Goal: Transaction & Acquisition: Purchase product/service

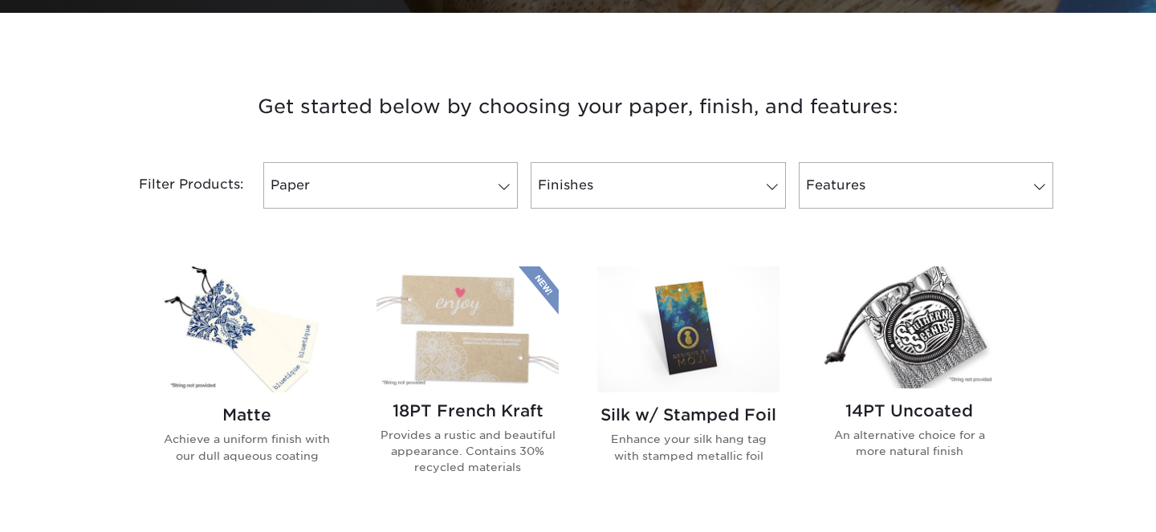
scroll to position [555, 0]
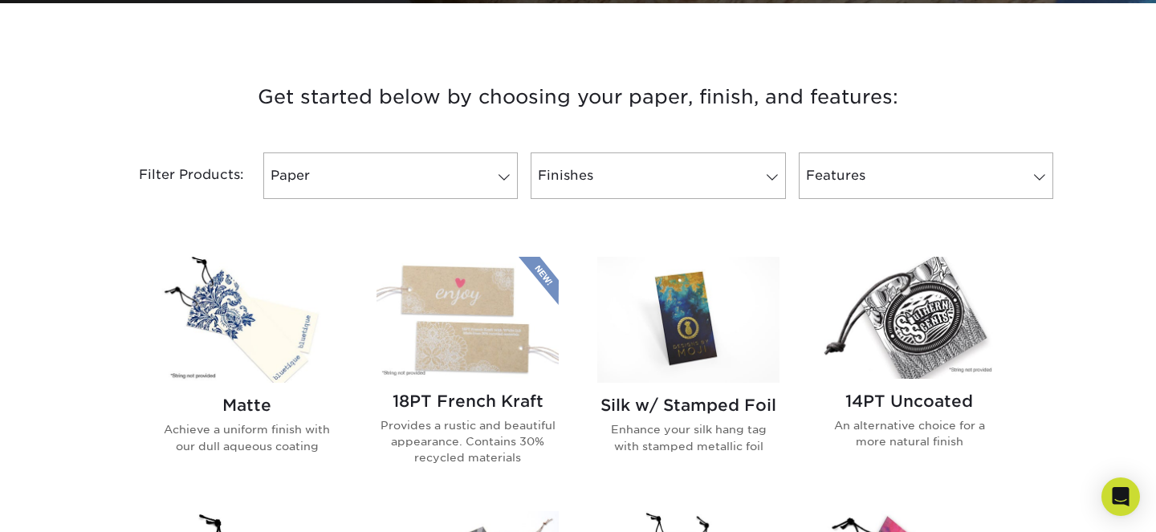
click at [903, 341] on img at bounding box center [909, 317] width 182 height 121
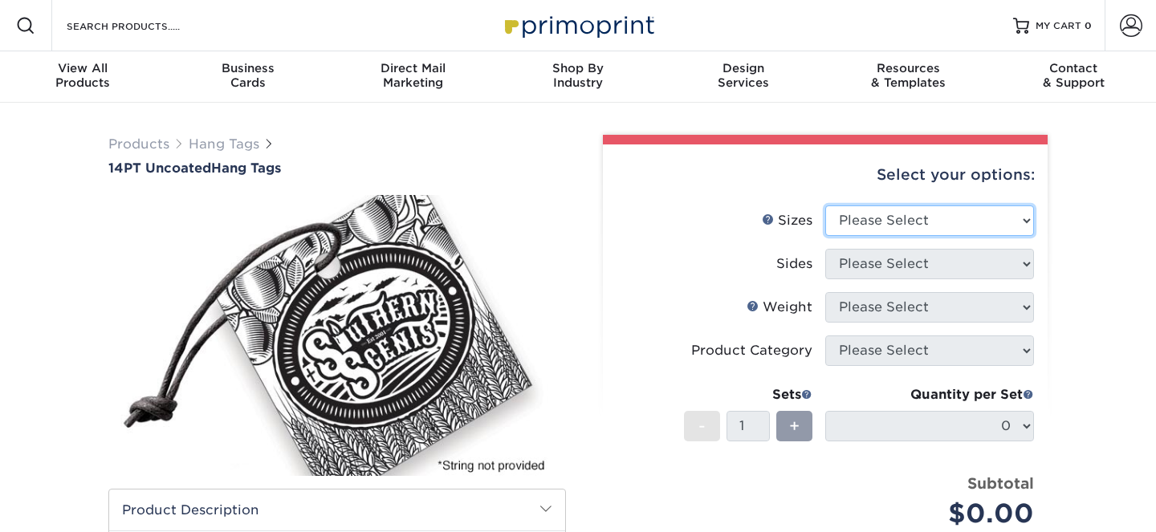
click at [867, 217] on select "Please Select 1.5" x 3.5" 1.75" x 3.5" 2" x 2" 2" x 3.5" 2" x 4" 2" x 6" 2.5" x…" at bounding box center [930, 221] width 209 height 31
select select "3.00x3.00"
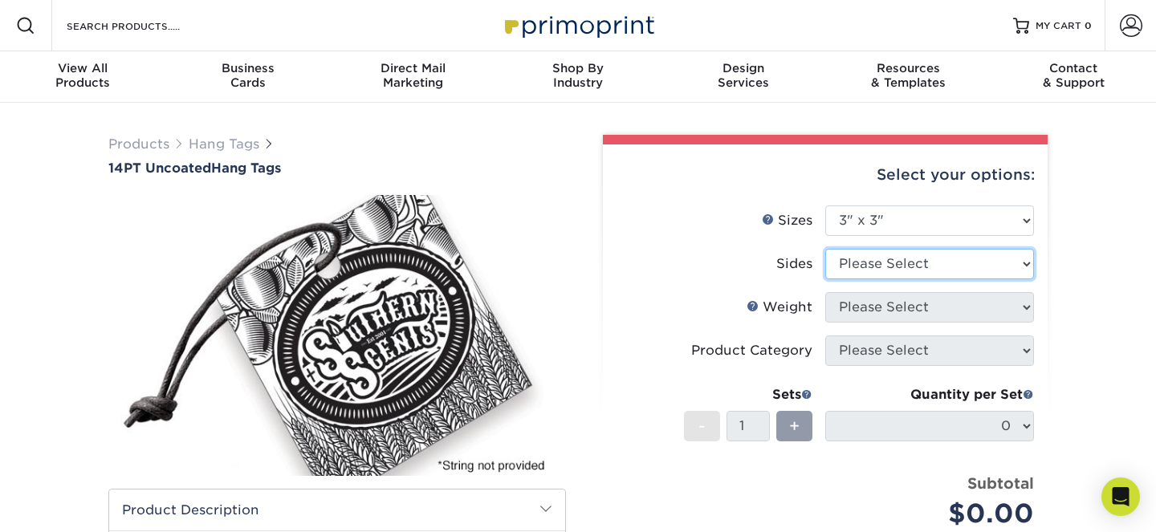
click at [863, 276] on select "Please Select Print Both Sides Print Front Only" at bounding box center [930, 264] width 209 height 31
select select "13abbda7-1d64-4f25-8bb2-c179b224825d"
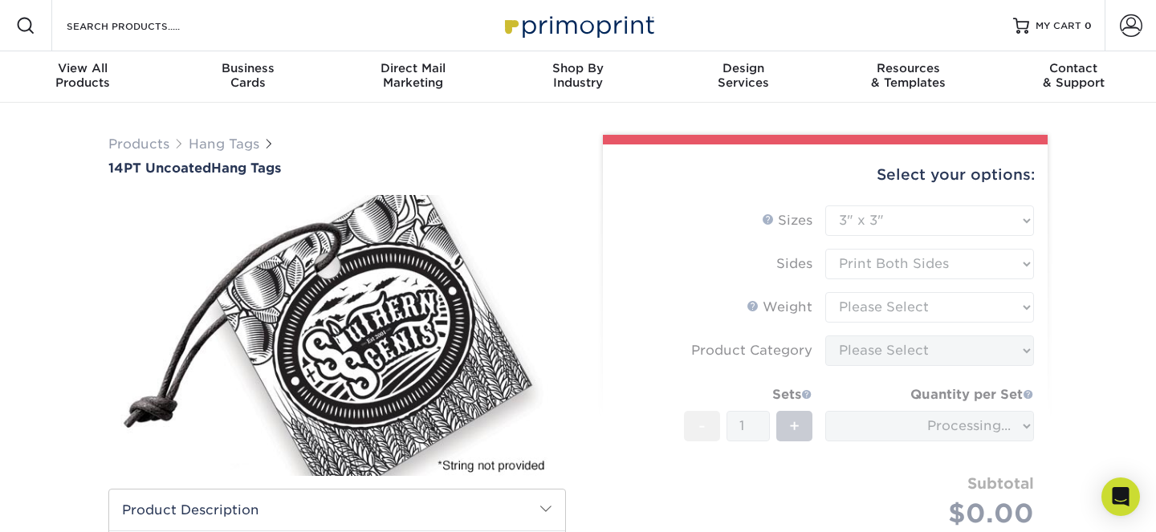
click at [867, 316] on form "Sizes Help Sizes Please Select 1.5" x 3.5" 1.75" x 3.5" 2" x 2" 2" x 3.5" 2" x …" at bounding box center [825, 386] width 419 height 361
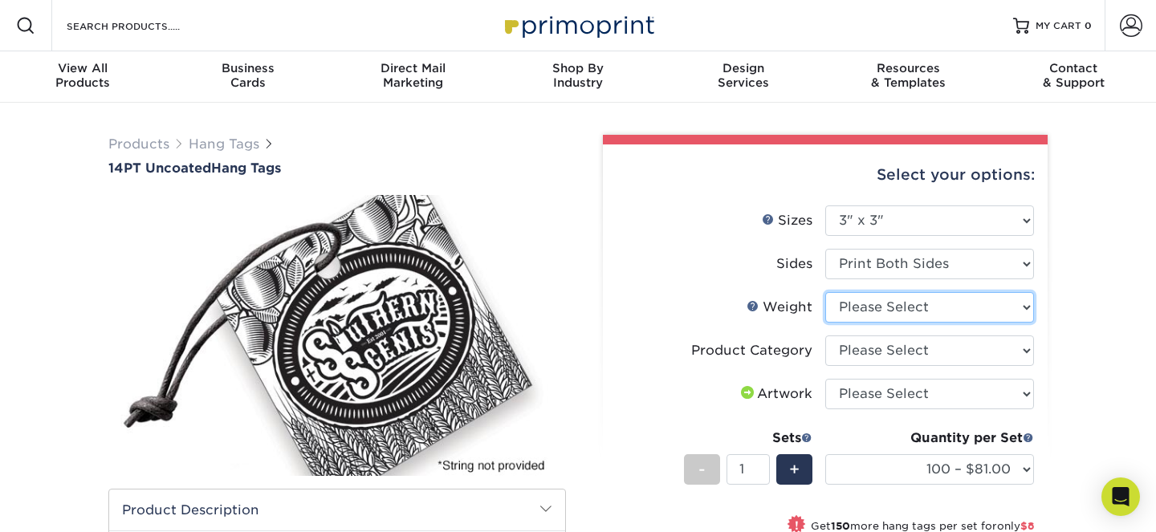
click at [875, 306] on select "Please Select 14PT Uncoated" at bounding box center [930, 307] width 209 height 31
select select "14PT Uncoated"
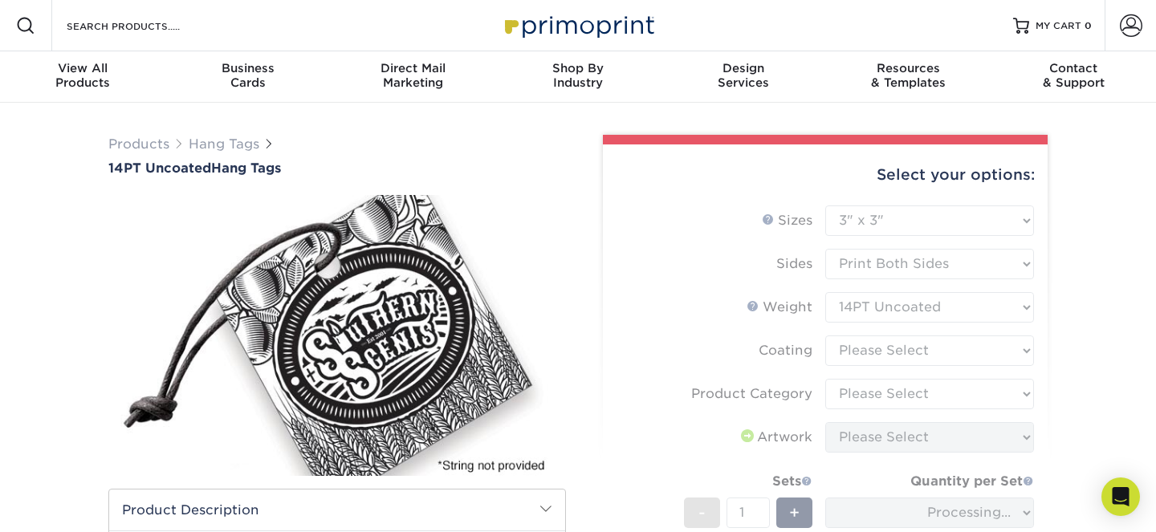
click at [864, 354] on form "Sizes Help Sizes Please Select 1.5" x 3.5" 1.75" x 3.5" 2" x 2" 2" x 3.5" 2" x …" at bounding box center [825, 429] width 419 height 447
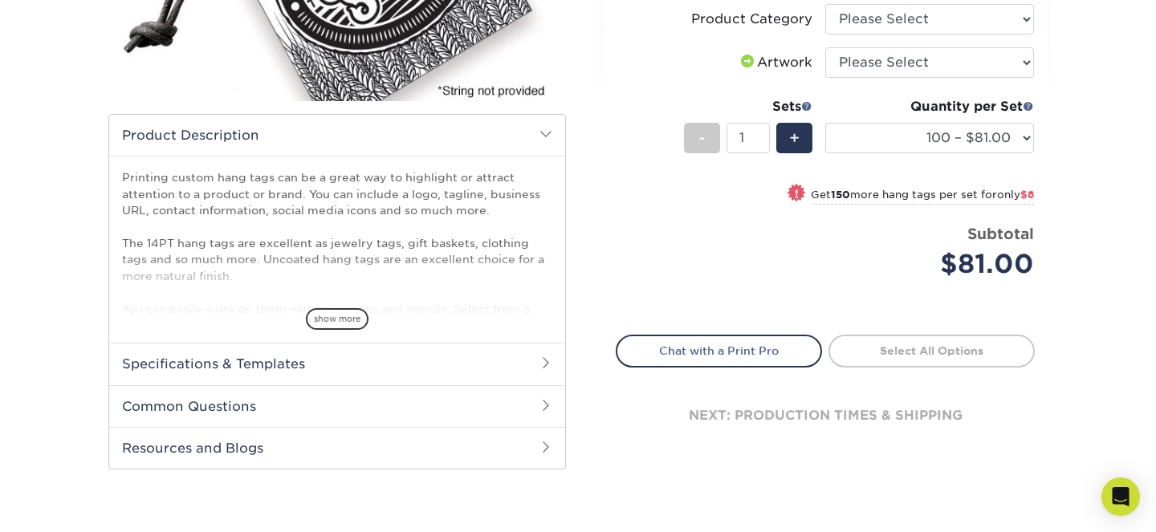
scroll to position [101, 0]
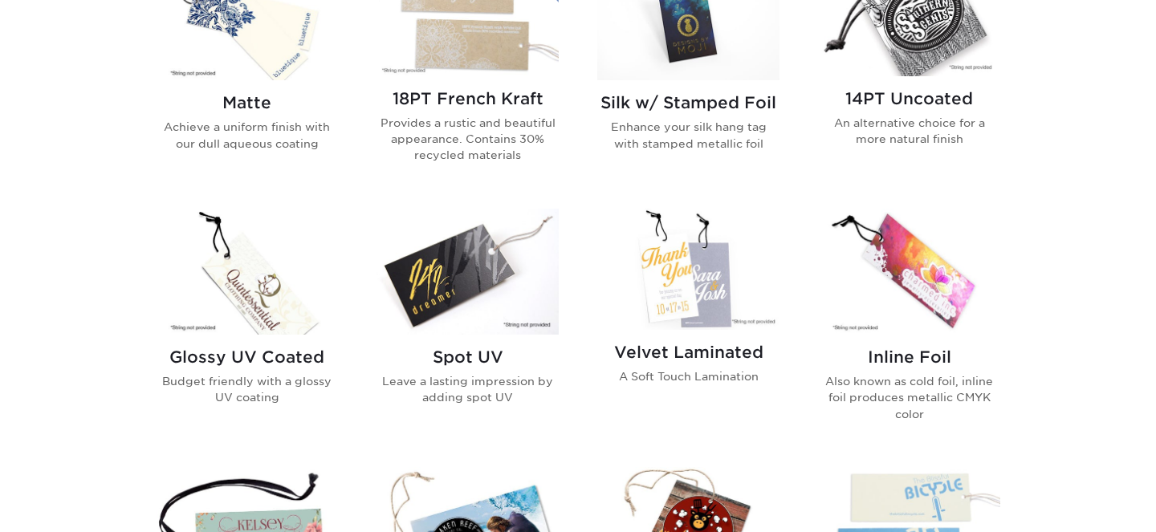
scroll to position [891, 0]
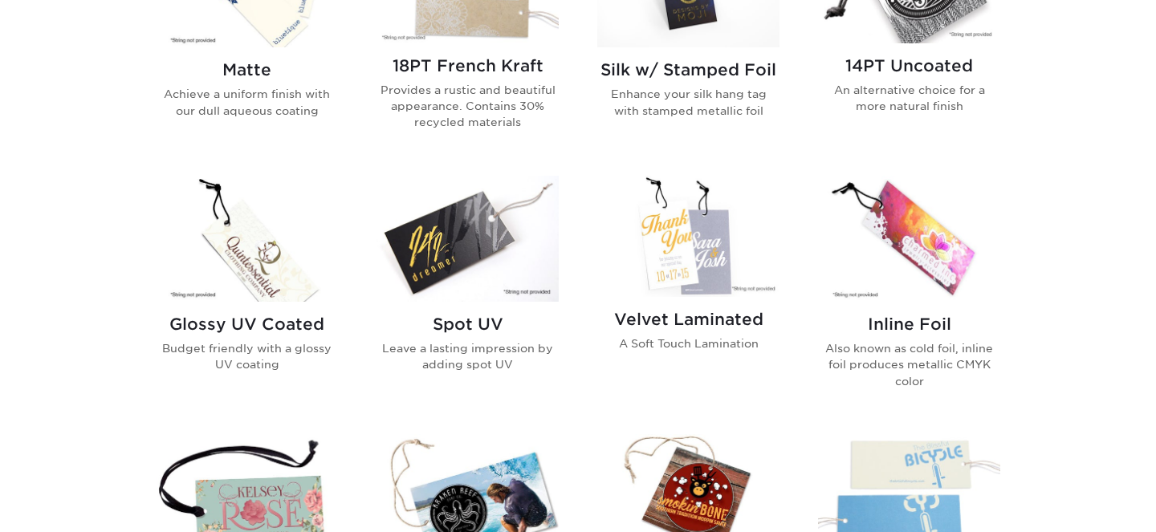
click at [690, 263] on img at bounding box center [689, 236] width 182 height 121
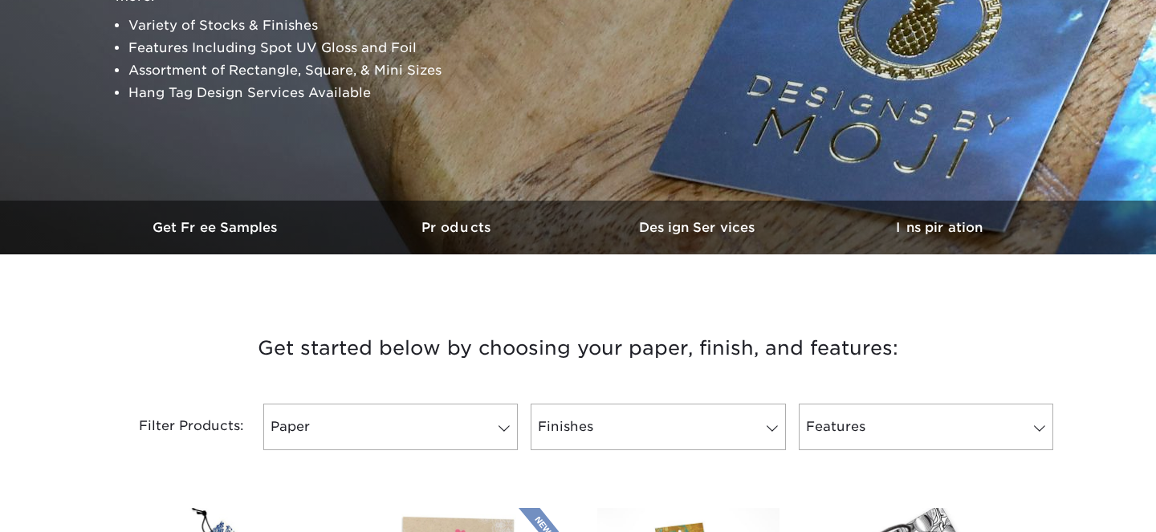
scroll to position [0, 0]
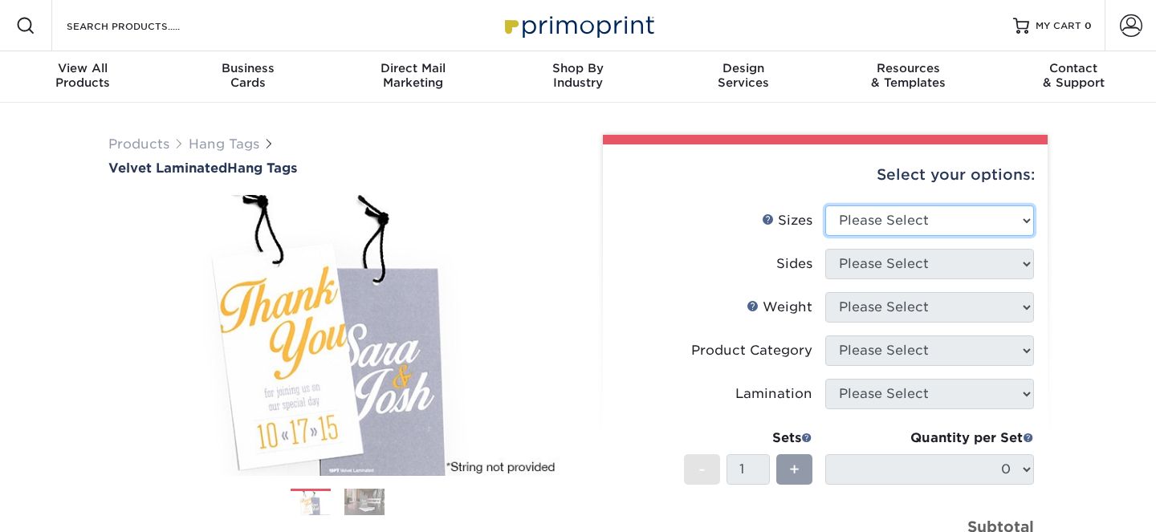
click at [880, 228] on select "Please Select 1.5" x 3.5" 1.75" x 3.5" 2" x 2" 2" x 3.5" 2" x 4" 2" x 6" 2.5" x…" at bounding box center [930, 221] width 209 height 31
click at [886, 213] on select "Please Select 1.5" x 3.5" 1.75" x 3.5" 2" x 2" 2" x 3.5" 2" x 4" 2" x 6" 2.5" x…" at bounding box center [930, 221] width 209 height 31
select select "3.50x3.50"
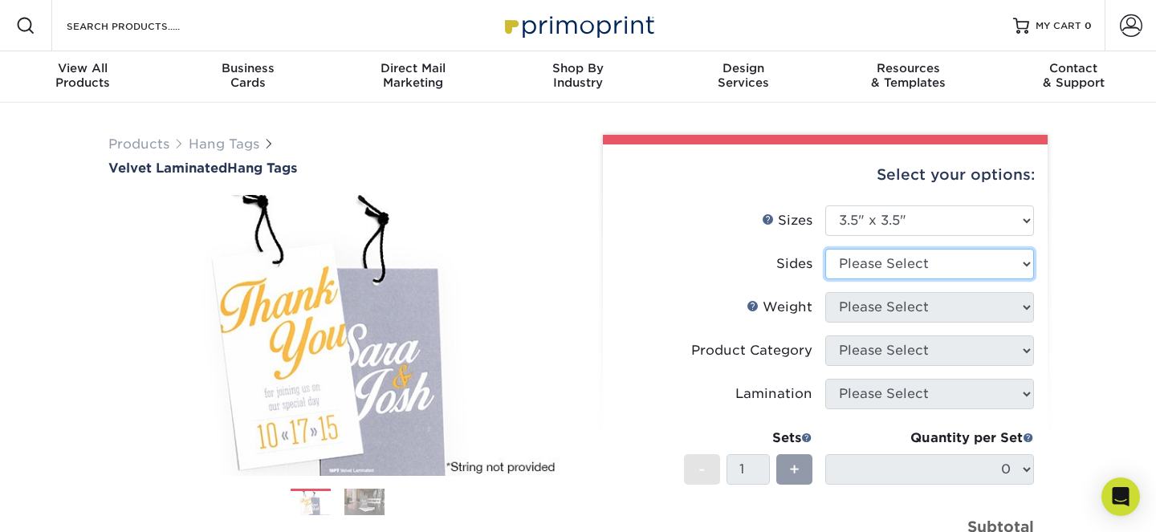
click at [892, 271] on select "Please Select Print Both Sides Print Front Only" at bounding box center [930, 264] width 209 height 31
select select "13abbda7-1d64-4f25-8bb2-c179b224825d"
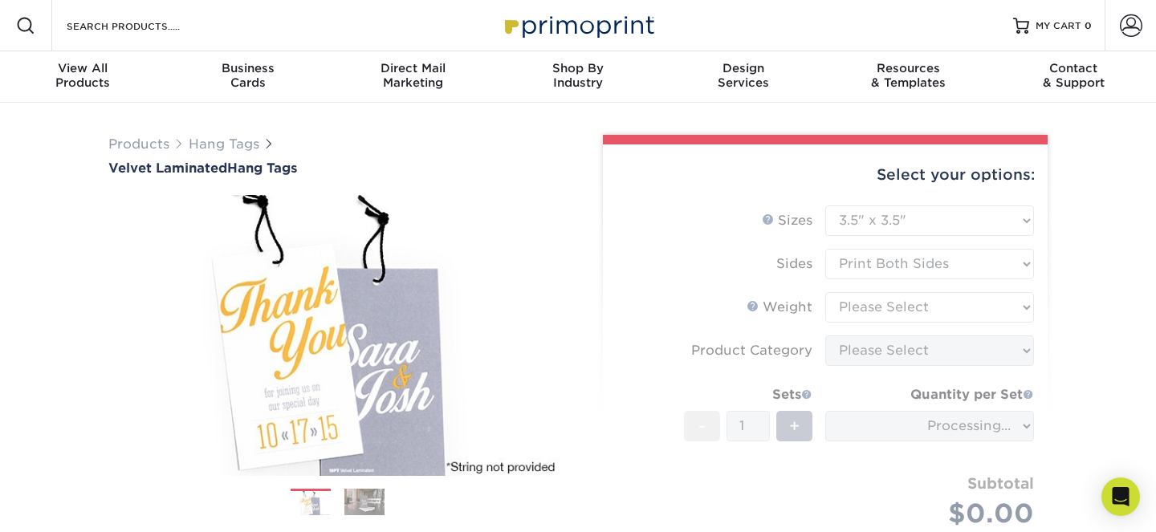
click at [907, 300] on form "Sizes Help Sizes Please Select 1.5" x 3.5" 1.75" x 3.5" 2" x 2" 2" x 3.5" 2" x …" at bounding box center [825, 386] width 419 height 361
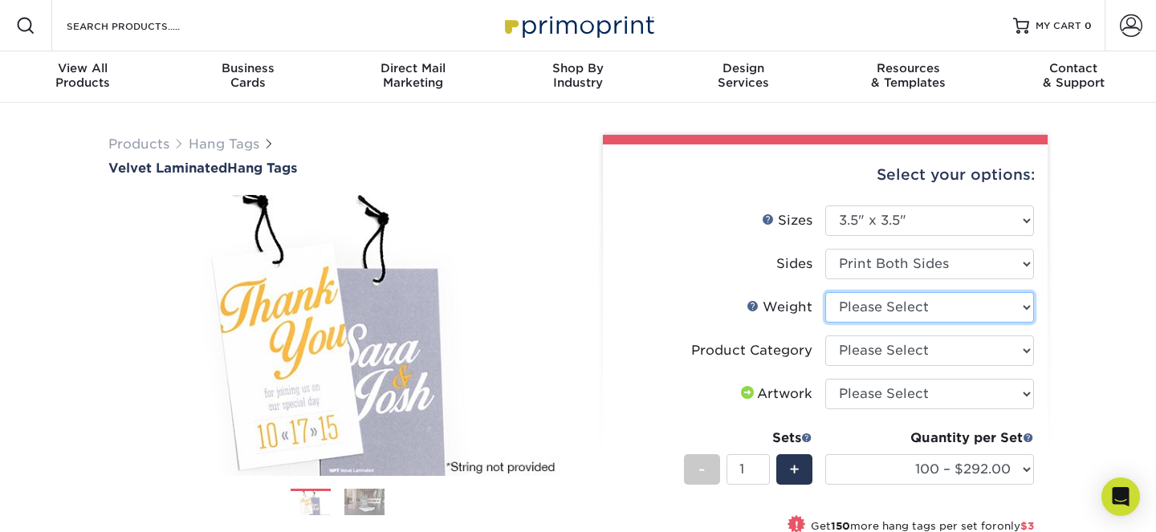
click at [918, 305] on select "Please Select 16PT" at bounding box center [930, 307] width 209 height 31
select select "16PT"
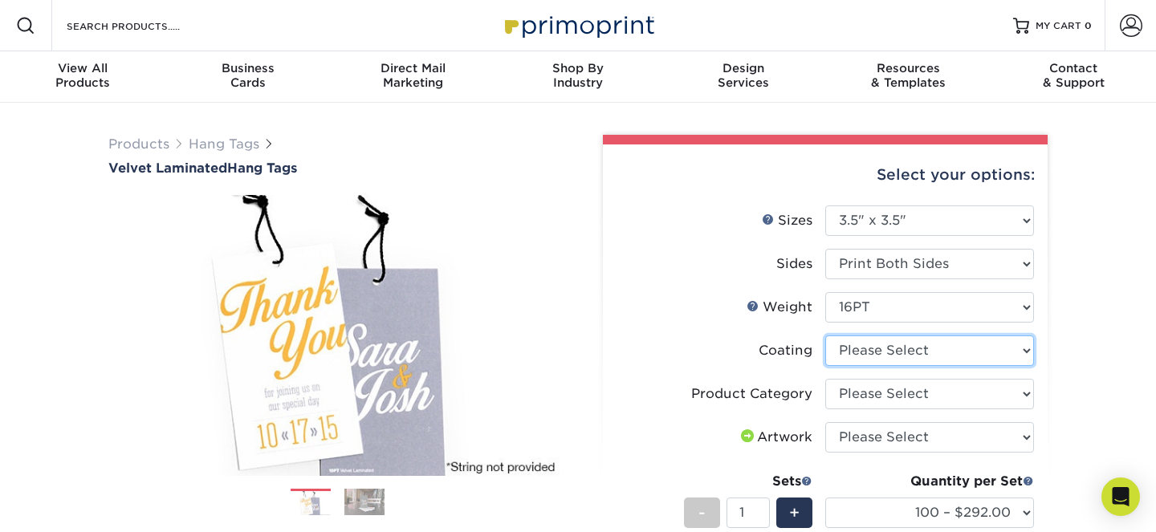
click at [899, 352] on select at bounding box center [930, 351] width 209 height 31
select select "3e7618de-abca-4bda-9f97-8b9129e913d8"
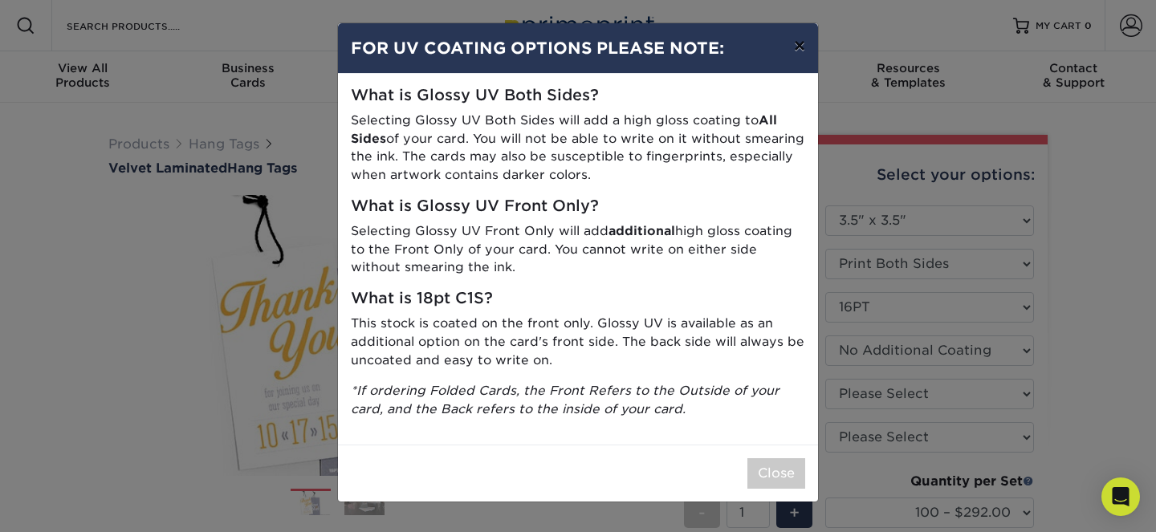
click at [797, 60] on button "×" at bounding box center [799, 45] width 37 height 45
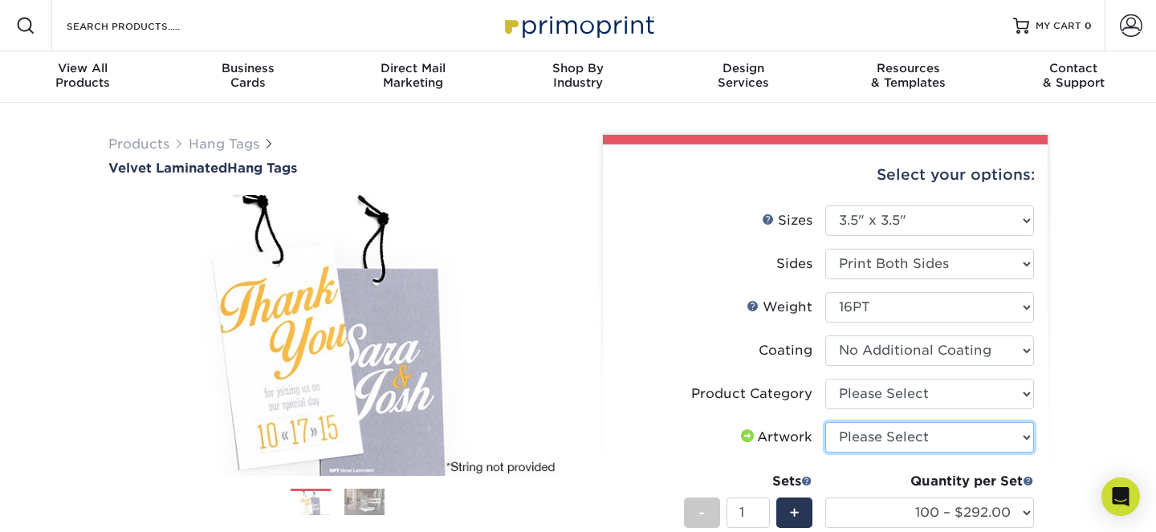
click at [872, 445] on select "Please Select I will upload files I need a design - $75" at bounding box center [930, 437] width 209 height 31
click at [880, 401] on select "Please Select Hang Tags" at bounding box center [930, 394] width 209 height 31
select select "428aa75b-4ae7-4398-9e0a-74f4b33909ed"
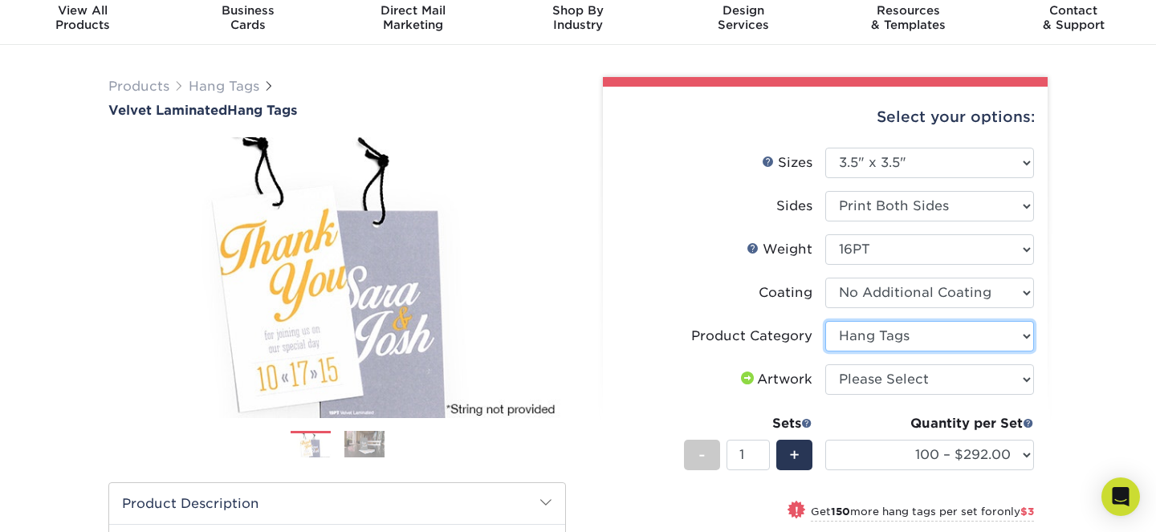
scroll to position [56, 0]
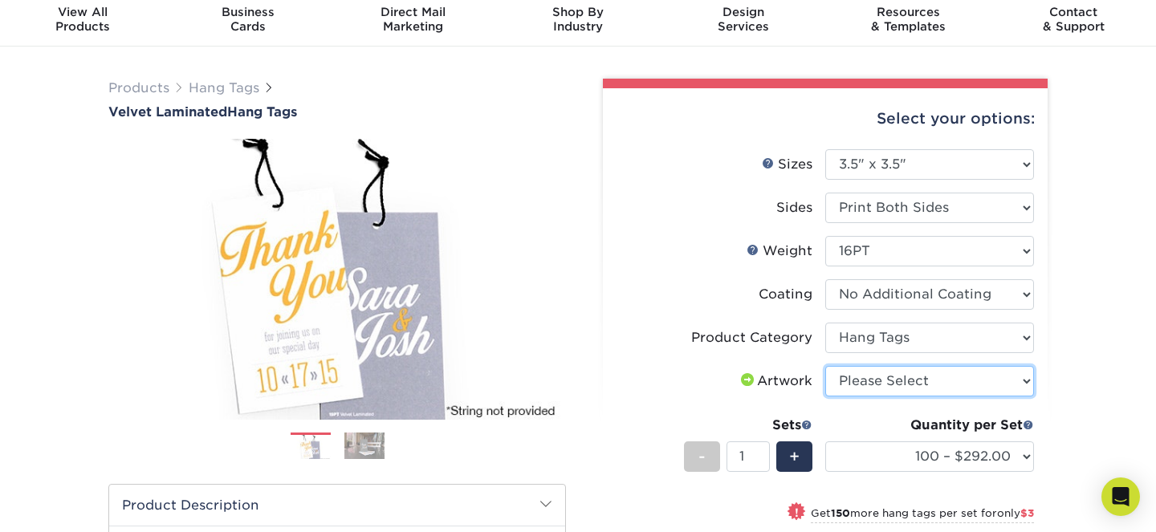
click at [899, 367] on select "Please Select I will upload files I need a design - $75" at bounding box center [930, 381] width 209 height 31
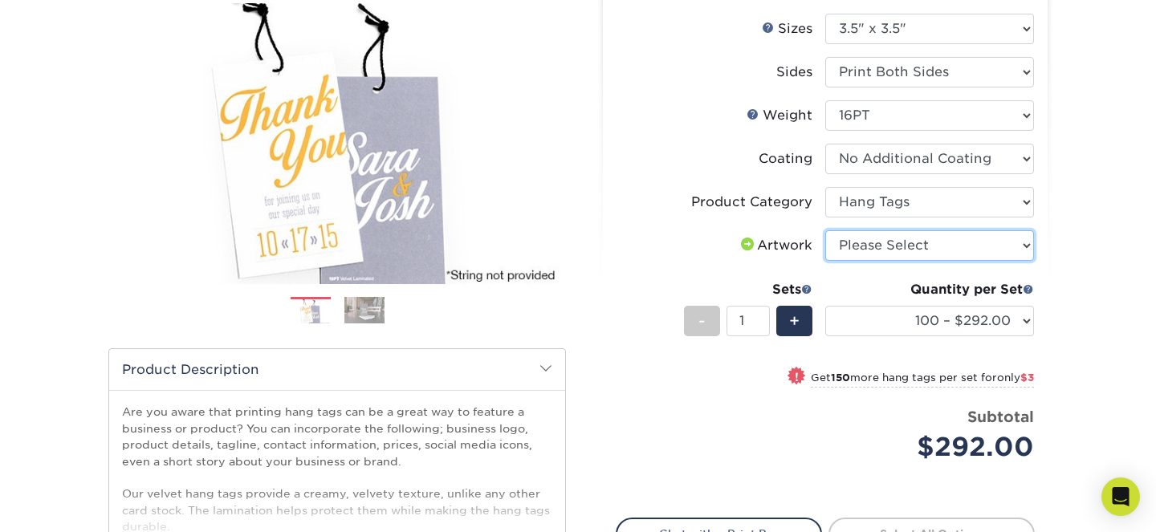
scroll to position [191, 0]
click at [882, 338] on div "Quantity per Set 100 – $292.00 250 – $295.00 500 – $299.00 1000 – $352.00 2500 …" at bounding box center [930, 318] width 209 height 75
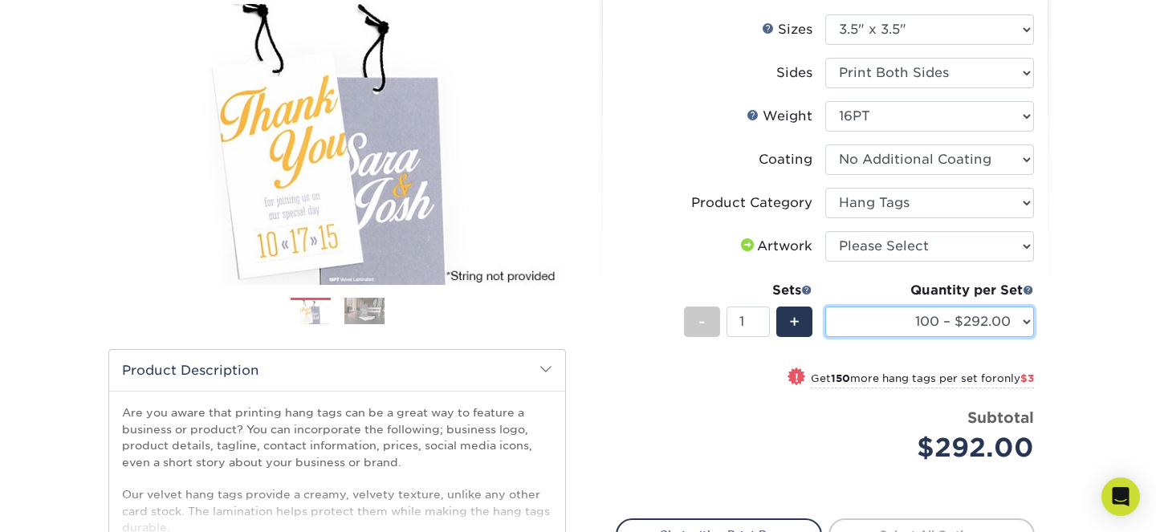
click at [887, 328] on select "100 – $292.00 250 – $295.00 500 – $299.00 1000 – $352.00 2500 – $714.00 5000 – …" at bounding box center [930, 322] width 209 height 31
click at [884, 325] on select "100 – $292.00 250 – $295.00 500 – $299.00 1000 – $352.00 2500 – $714.00 5000 – …" at bounding box center [930, 322] width 209 height 31
select select "2500 – $714.00"
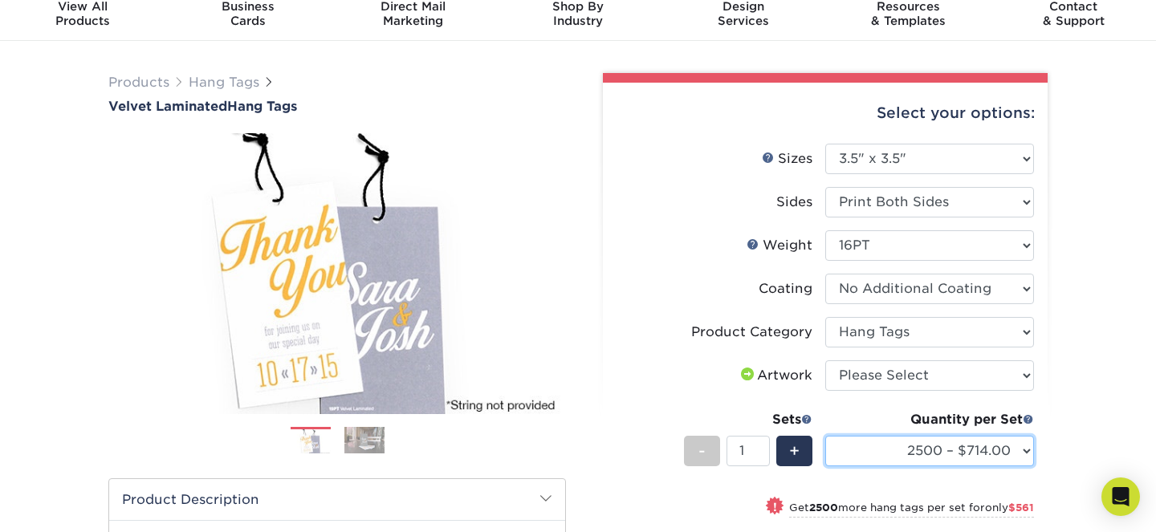
scroll to position [0, 0]
